Goal: Task Accomplishment & Management: Use online tool/utility

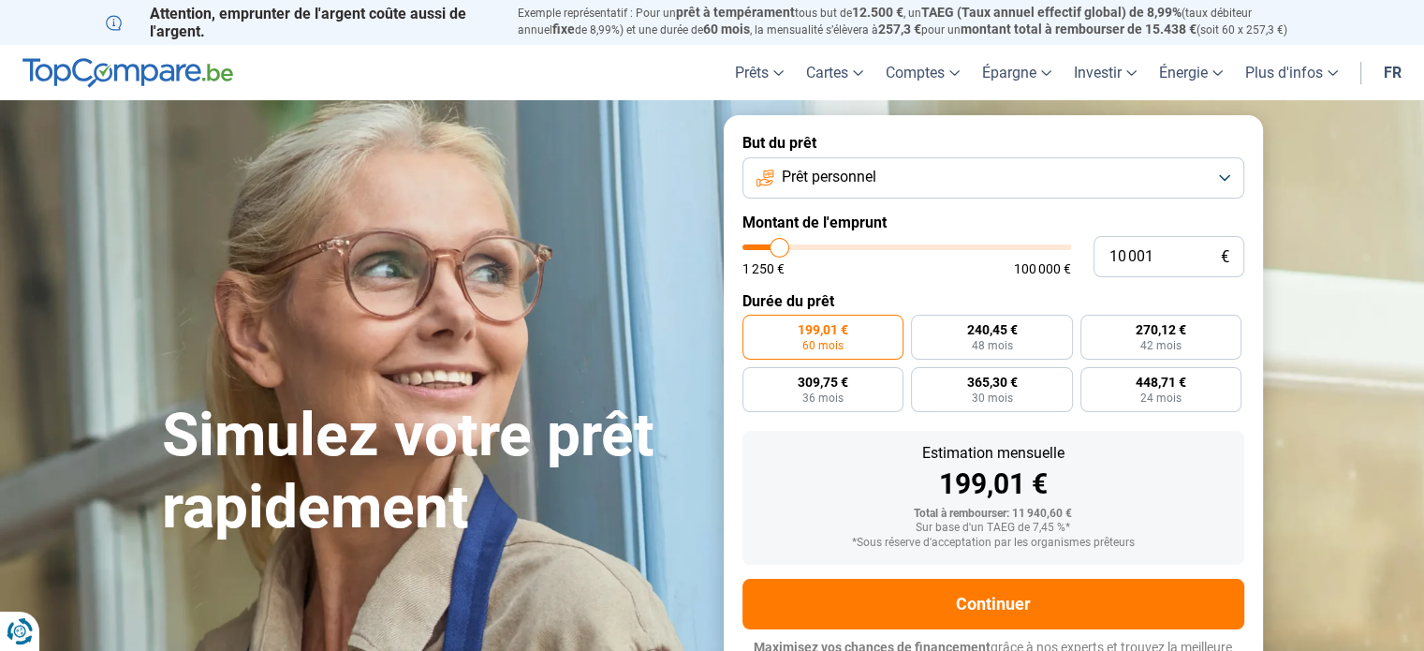
click at [1040, 173] on button "Prêt personnel" at bounding box center [993, 177] width 502 height 41
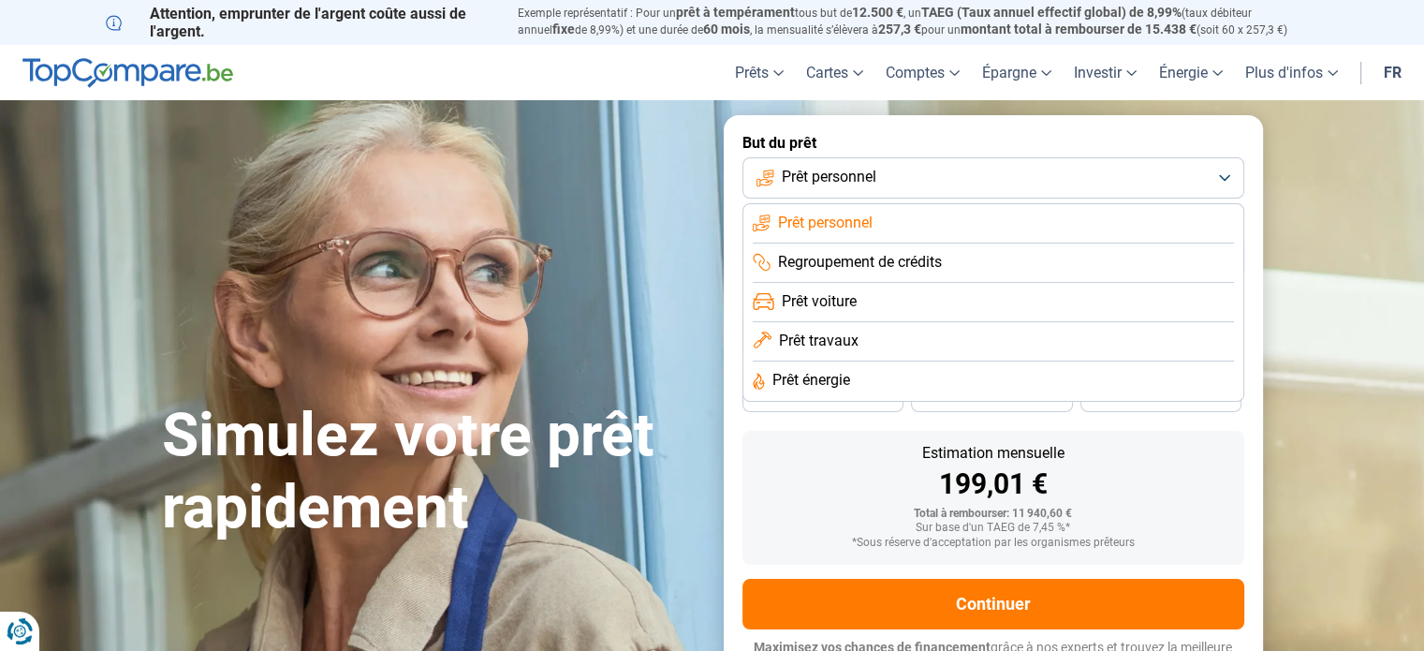
click at [917, 343] on li "Prêt travaux" at bounding box center [993, 341] width 481 height 39
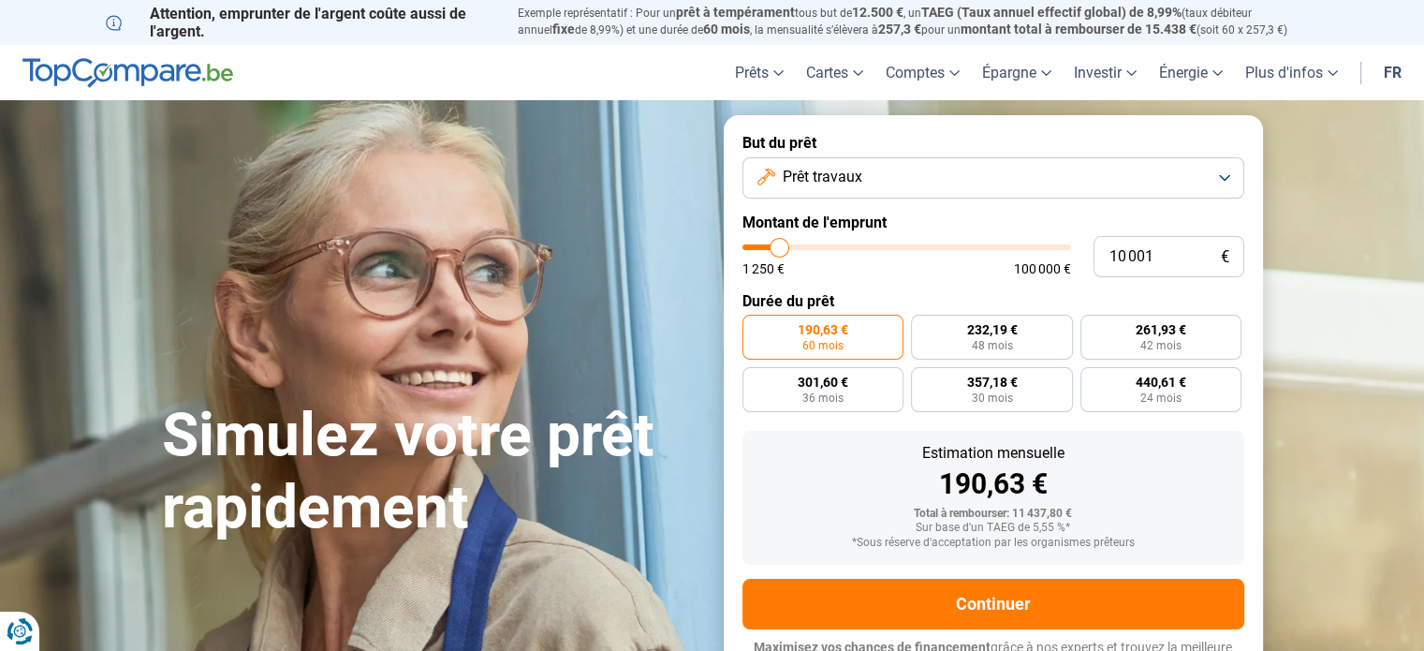
scroll to position [25, 0]
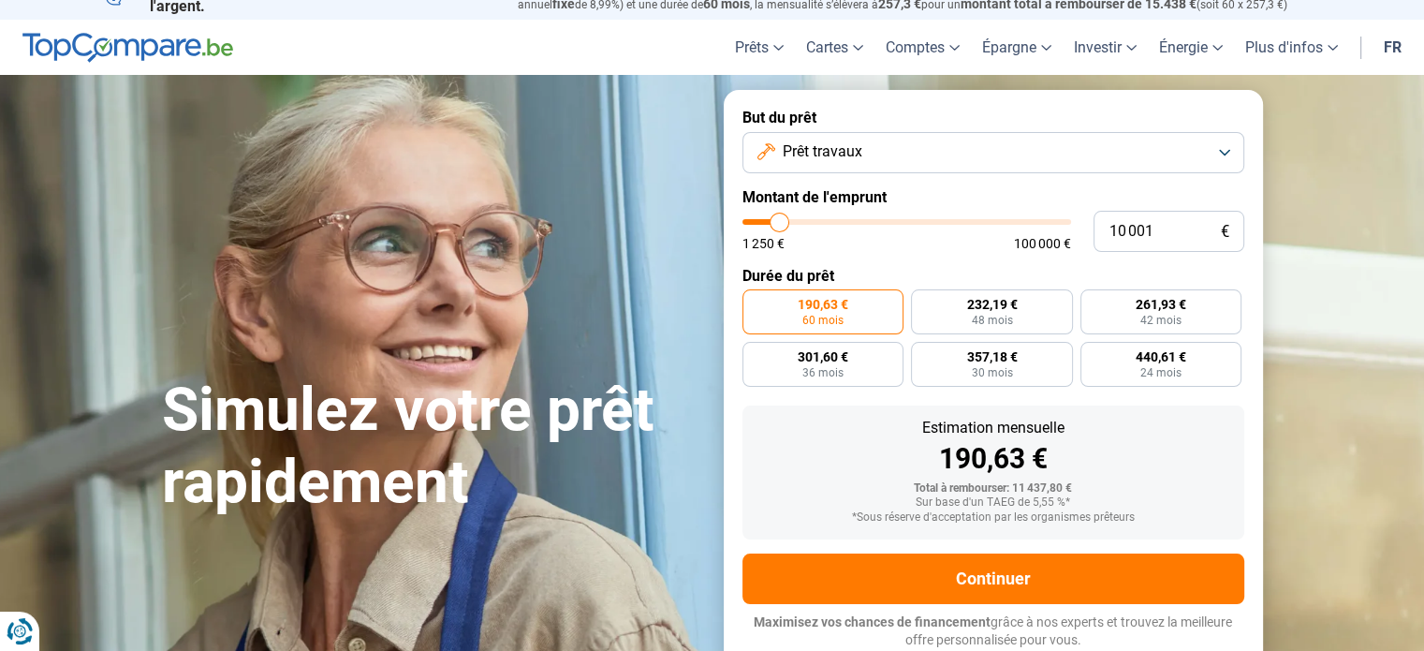
type input "88 000"
type input "88000"
type input "88 250"
type input "88250"
type input "88 500"
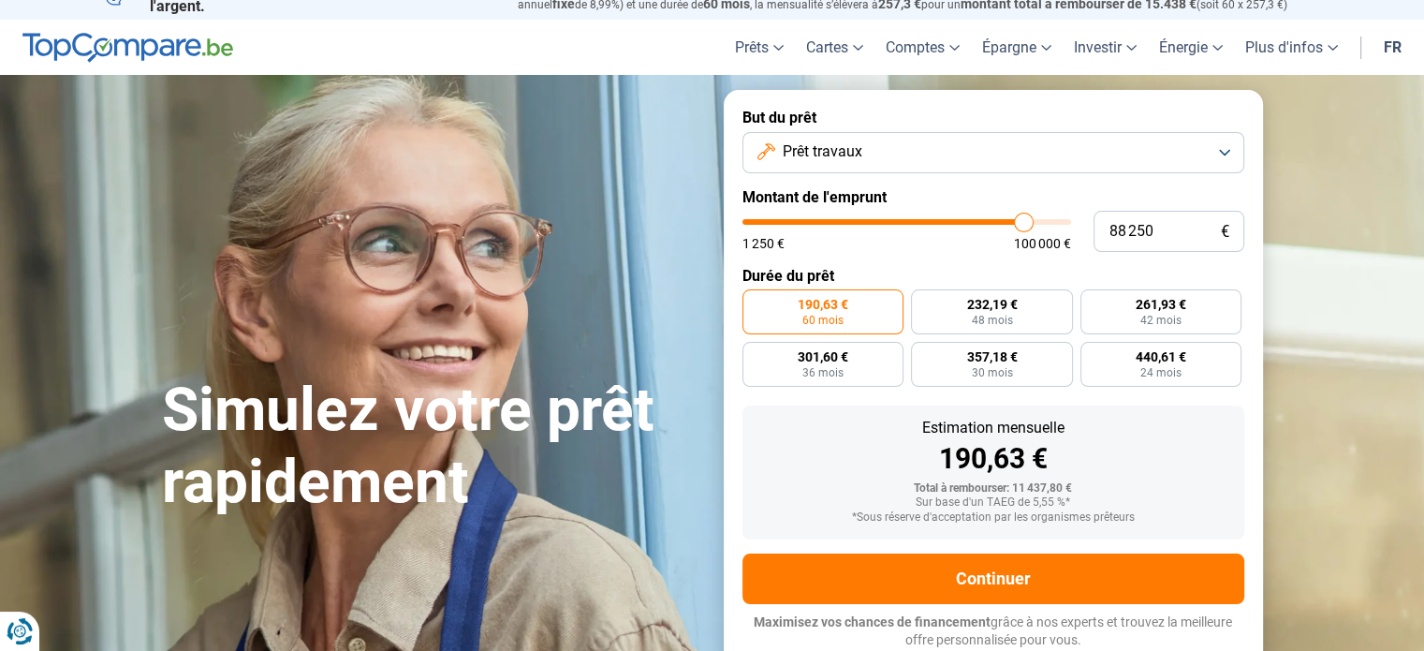
type input "88500"
type input "89 250"
type input "89250"
type input "90 250"
type input "90250"
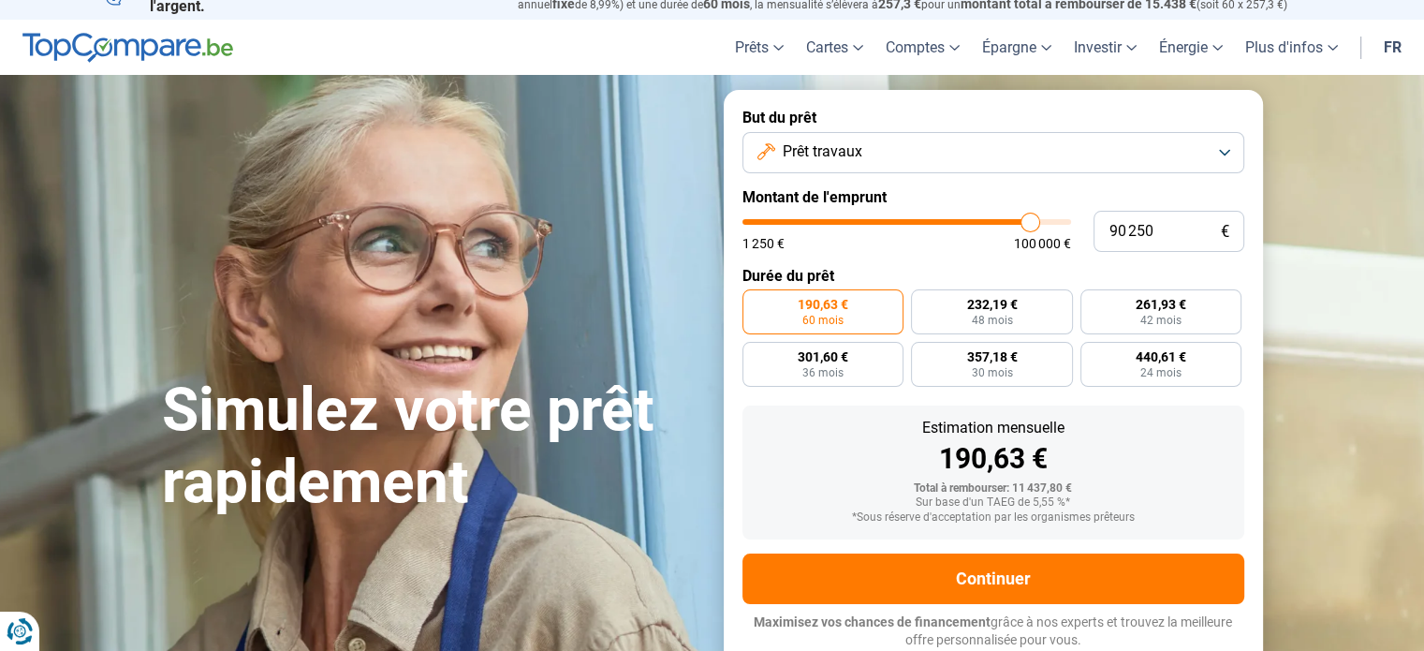
type input "92 250"
type input "92250"
type input "93 250"
type input "93250"
type input "94 750"
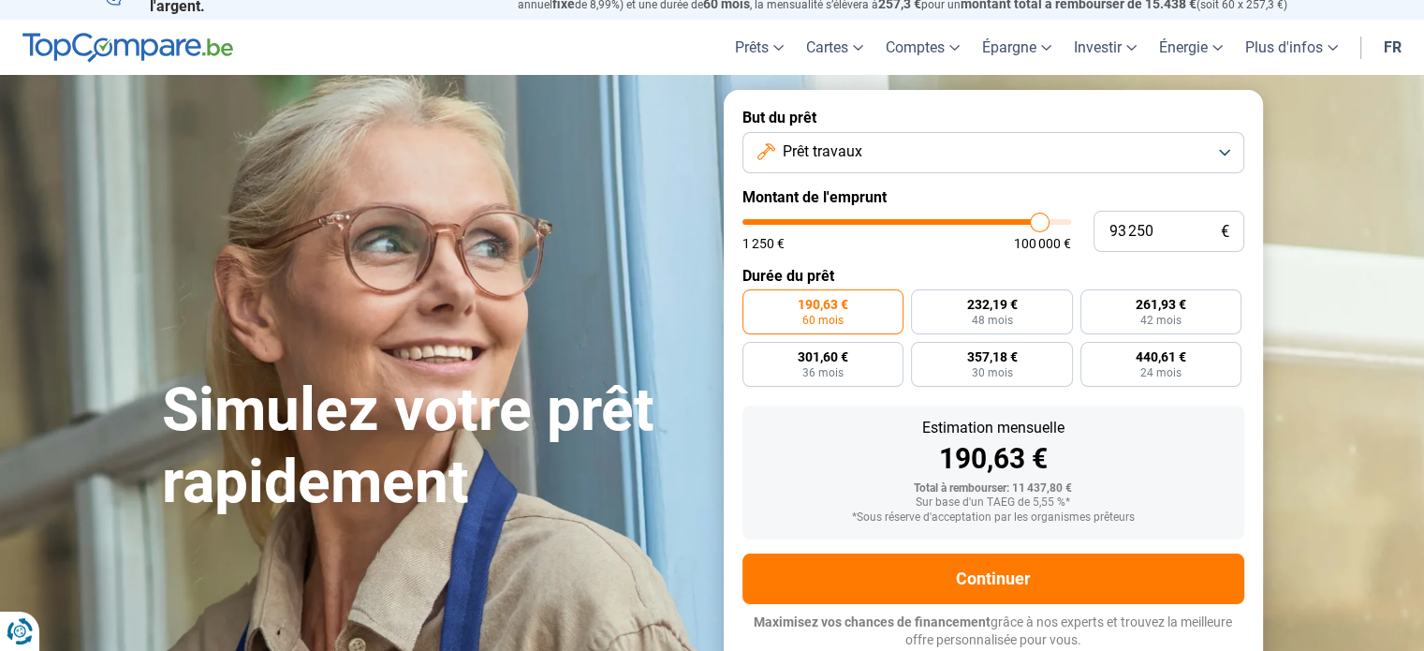
type input "94750"
type input "96 000"
type input "96000"
type input "96 750"
type input "96750"
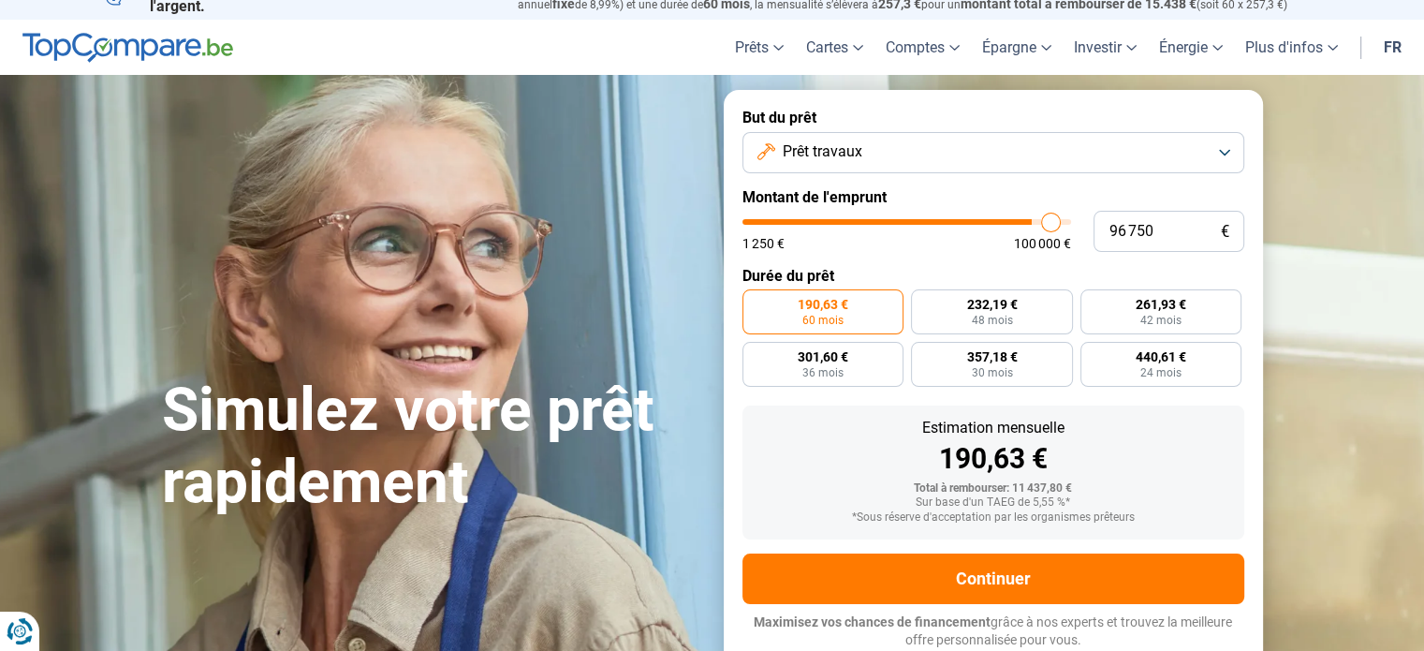
type input "97 750"
type input "97750"
type input "98 750"
type input "98750"
type input "99 500"
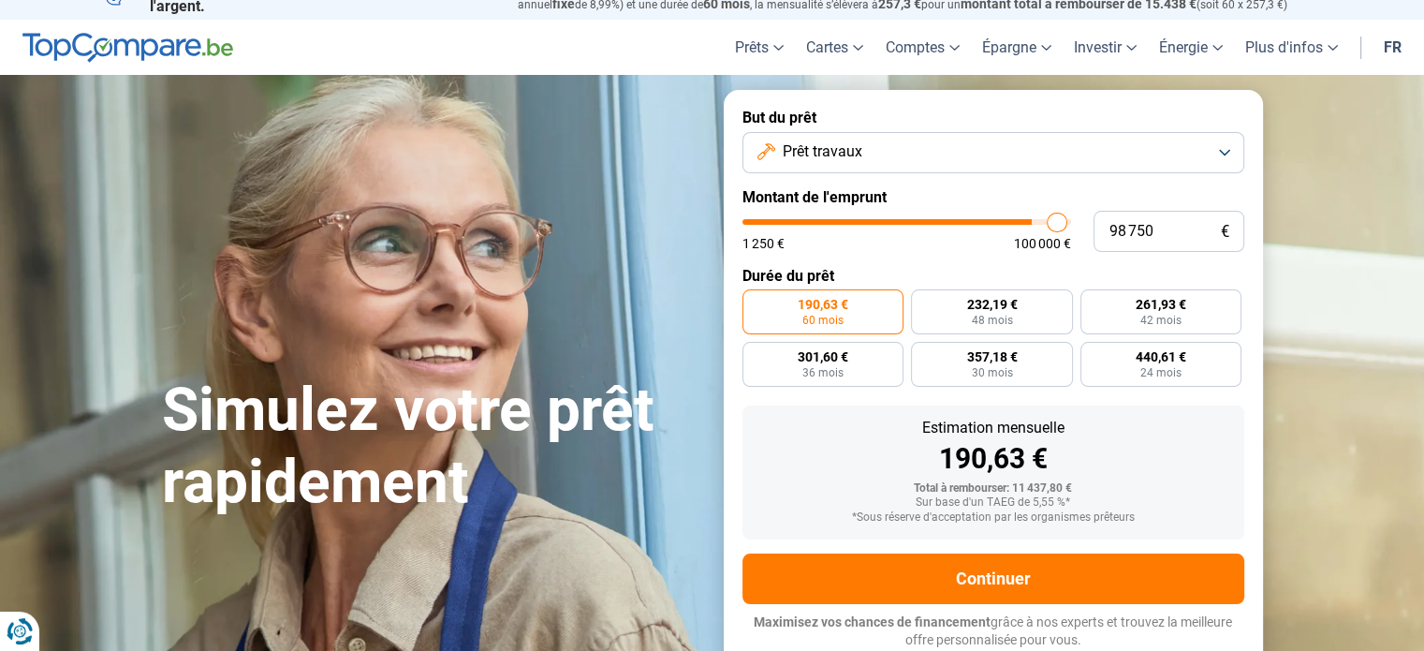
type input "99500"
type input "100 000"
drag, startPoint x: 1022, startPoint y: 224, endPoint x: 1093, endPoint y: 219, distance: 71.3
type input "100000"
click at [1071, 219] on input "range" at bounding box center [906, 222] width 329 height 6
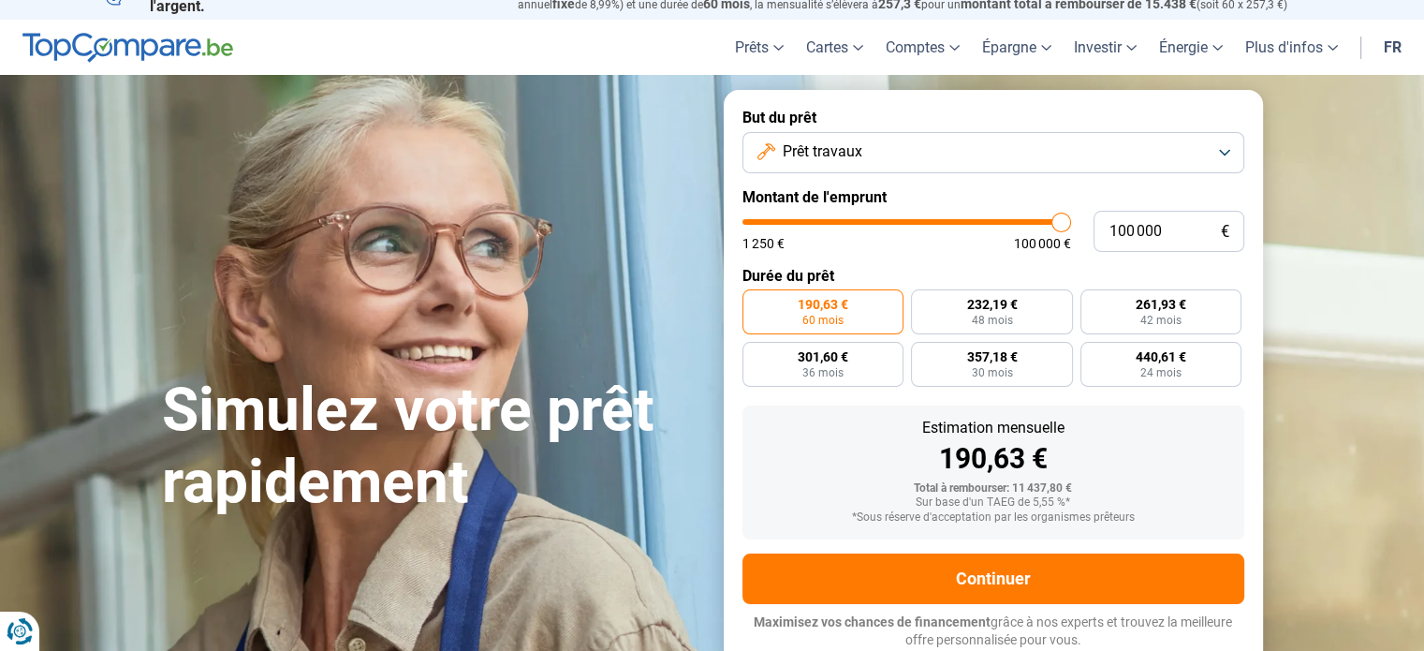
radio input "false"
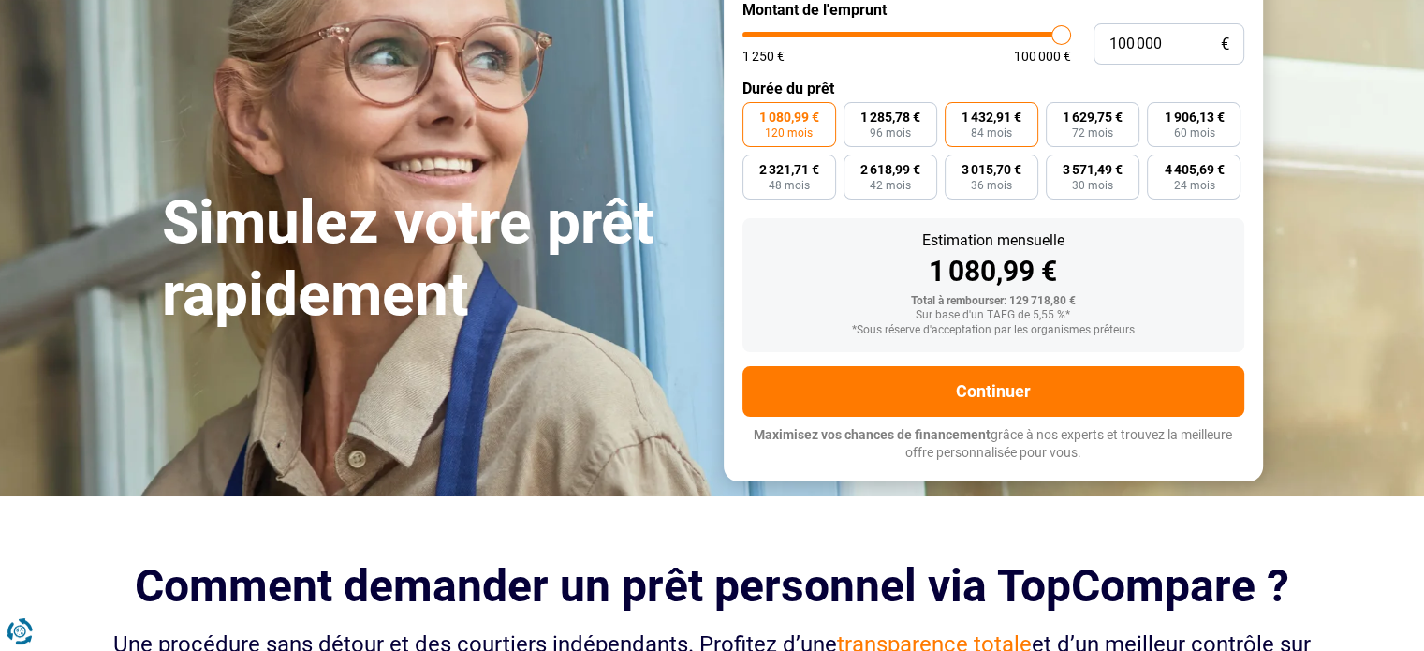
scroll to position [0, 0]
